Goal: Task Accomplishment & Management: Use online tool/utility

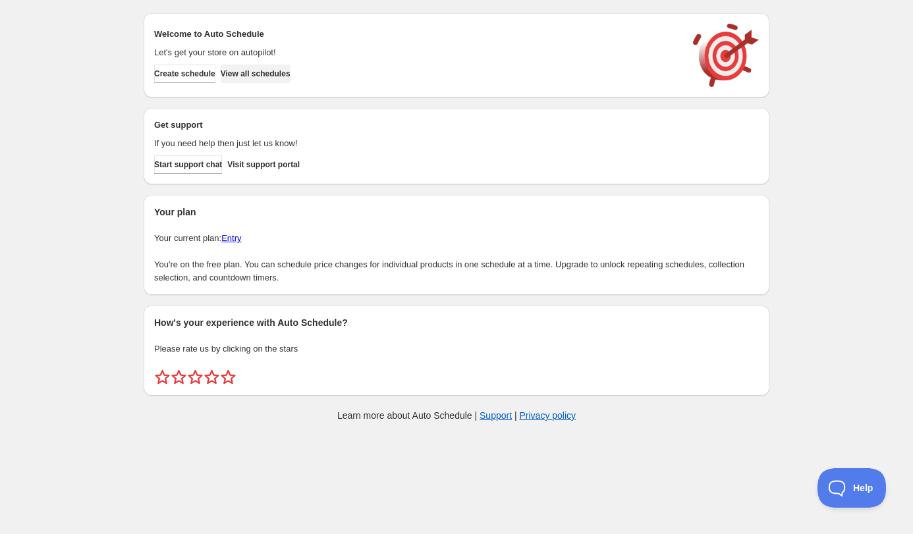
click at [260, 76] on span "View all schedules" at bounding box center [256, 74] width 70 height 11
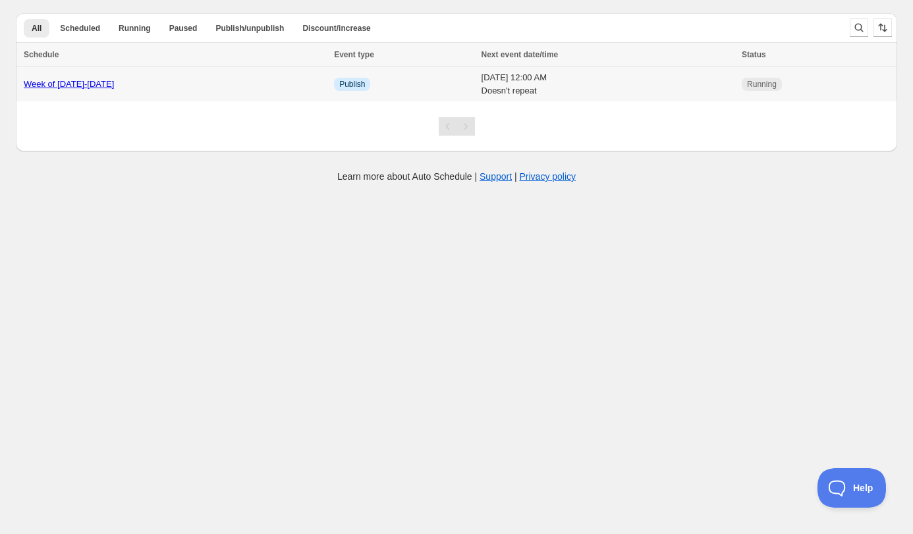
click at [86, 84] on link "Week of September 15-21" at bounding box center [69, 84] width 90 height 10
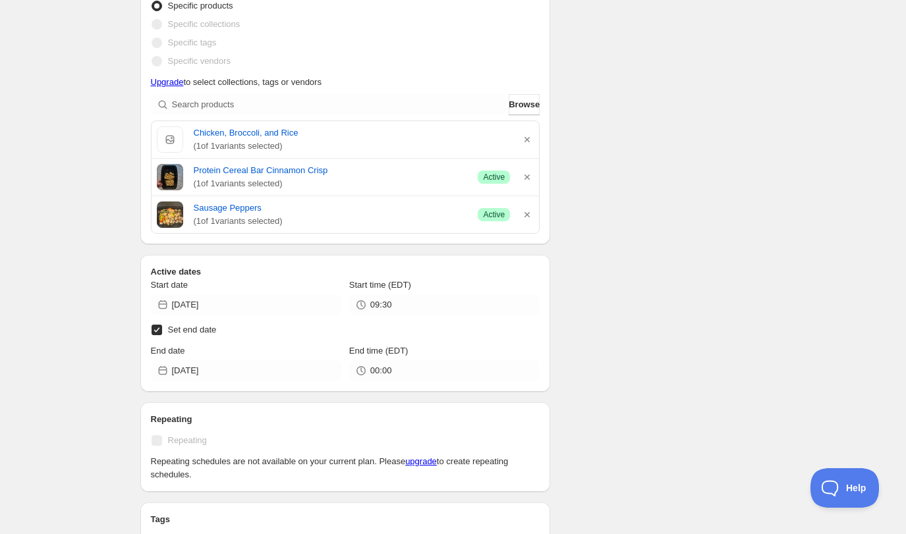
scroll to position [295, 0]
